Goal: Information Seeking & Learning: Learn about a topic

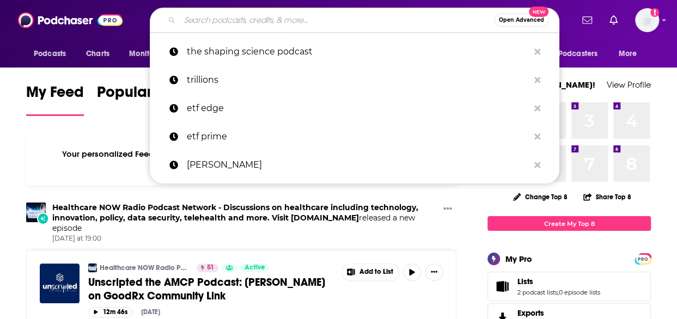
click at [250, 22] on input "Search podcasts, credits, & more..." at bounding box center [337, 19] width 314 height 17
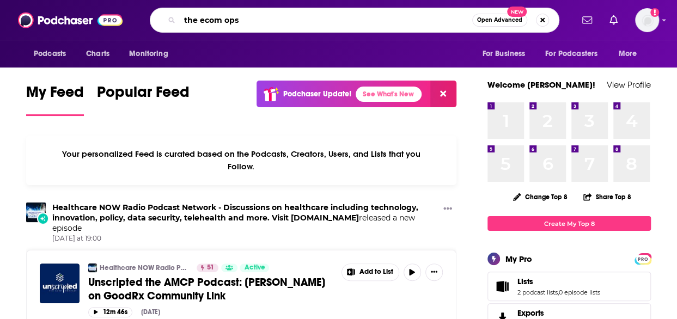
type input "the ecom ops"
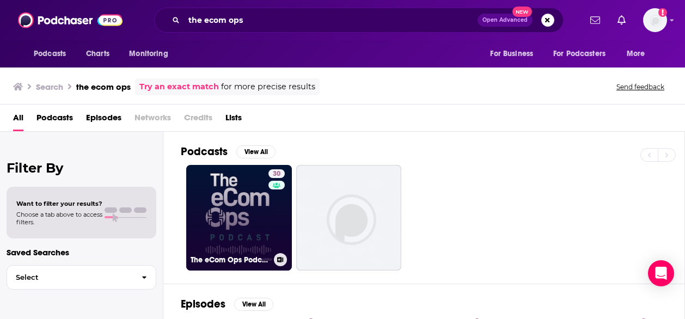
click at [242, 226] on link "30 The eCom Ops Podcast" at bounding box center [239, 218] width 106 height 106
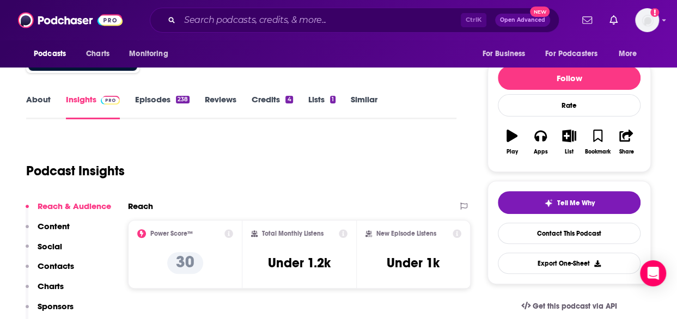
scroll to position [125, 0]
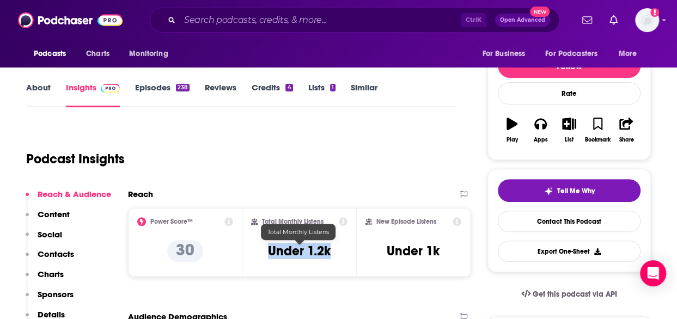
drag, startPoint x: 337, startPoint y: 251, endPoint x: 263, endPoint y: 251, distance: 74.0
click at [263, 251] on div "Total Monthly Listens Under 1.2k" at bounding box center [299, 242] width 97 height 50
copy h3 "Under 1.2k"
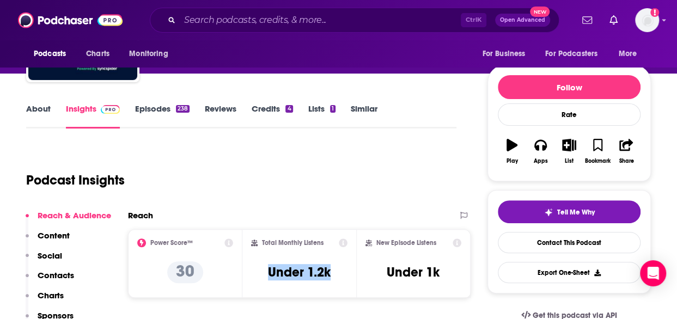
scroll to position [103, 0]
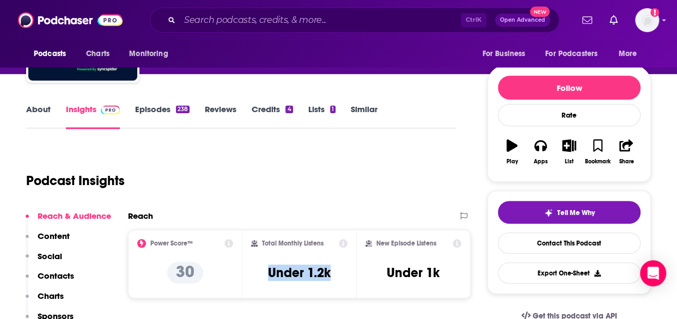
click at [35, 112] on link "About" at bounding box center [38, 116] width 24 height 25
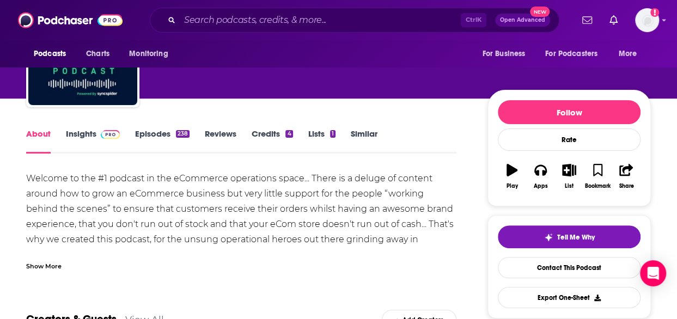
scroll to position [79, 0]
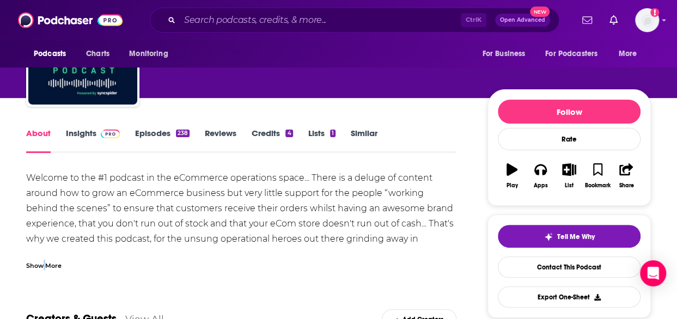
click at [44, 265] on div "Show More" at bounding box center [43, 265] width 35 height 10
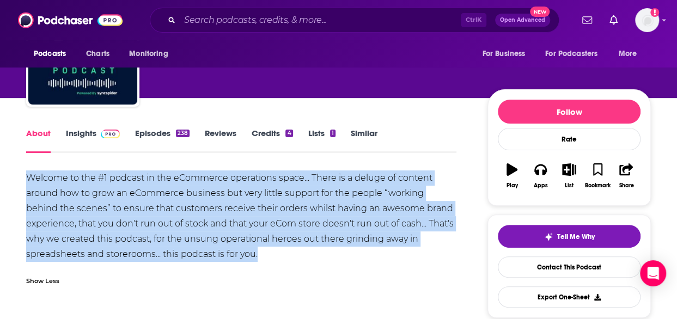
drag, startPoint x: 277, startPoint y: 254, endPoint x: 22, endPoint y: 184, distance: 264.7
copy div "Welcome to the #1 podcast in the eCommerce operations space... There is a delug…"
click at [84, 134] on link "Insights" at bounding box center [93, 140] width 54 height 25
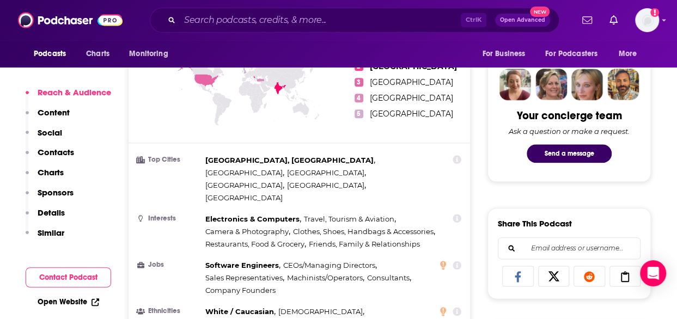
scroll to position [540, 0]
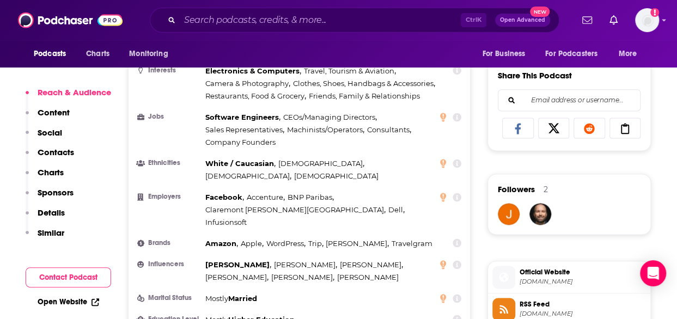
scroll to position [668, 0]
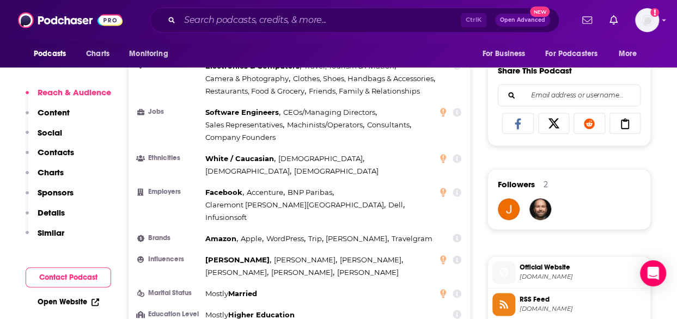
click at [388, 271] on div "Countries 1 [GEOGRAPHIC_DATA] 2 [GEOGRAPHIC_DATA] 3 [GEOGRAPHIC_DATA] 4 [GEOGRA…" at bounding box center [298, 110] width 341 height 501
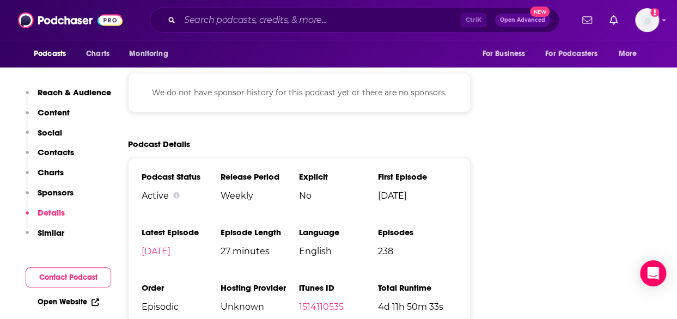
scroll to position [1483, 0]
drag, startPoint x: 650, startPoint y: 136, endPoint x: 640, endPoint y: 128, distance: 12.5
